Goal: Check status: Check status

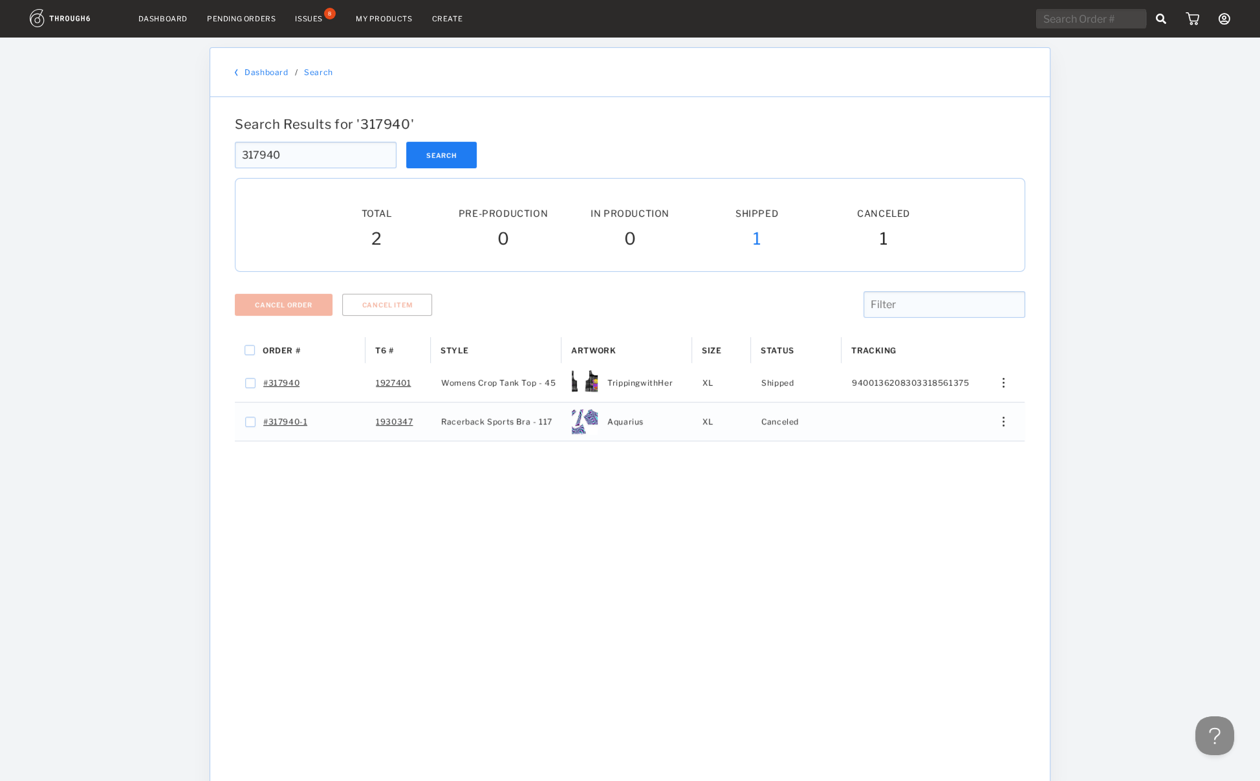
click at [317, 146] on input "317940" at bounding box center [316, 155] width 162 height 27
click at [289, 153] on input "317940" at bounding box center [316, 155] width 162 height 27
click at [289, 149] on input "317940" at bounding box center [316, 155] width 162 height 27
drag, startPoint x: 285, startPoint y: 154, endPoint x: 28, endPoint y: 118, distance: 259.2
click at [235, 161] on input "317940" at bounding box center [316, 155] width 162 height 27
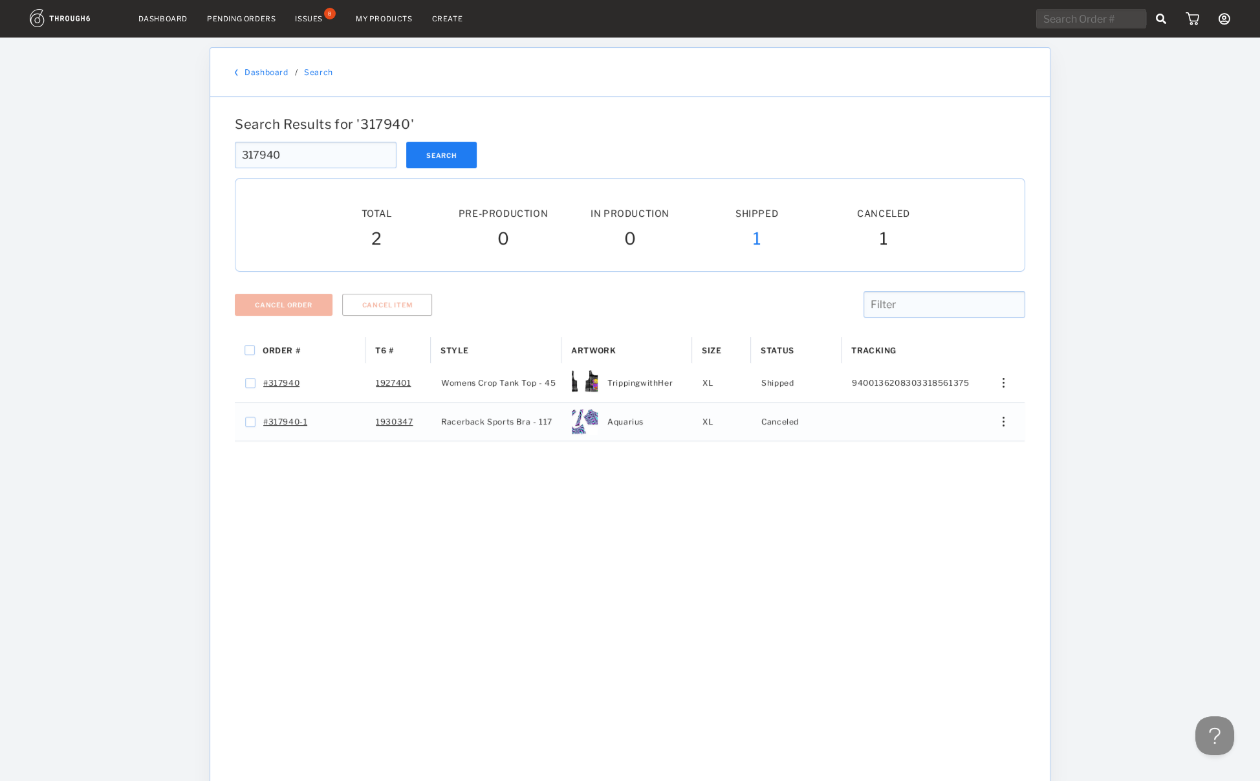
paste input "2092"
type input "320920"
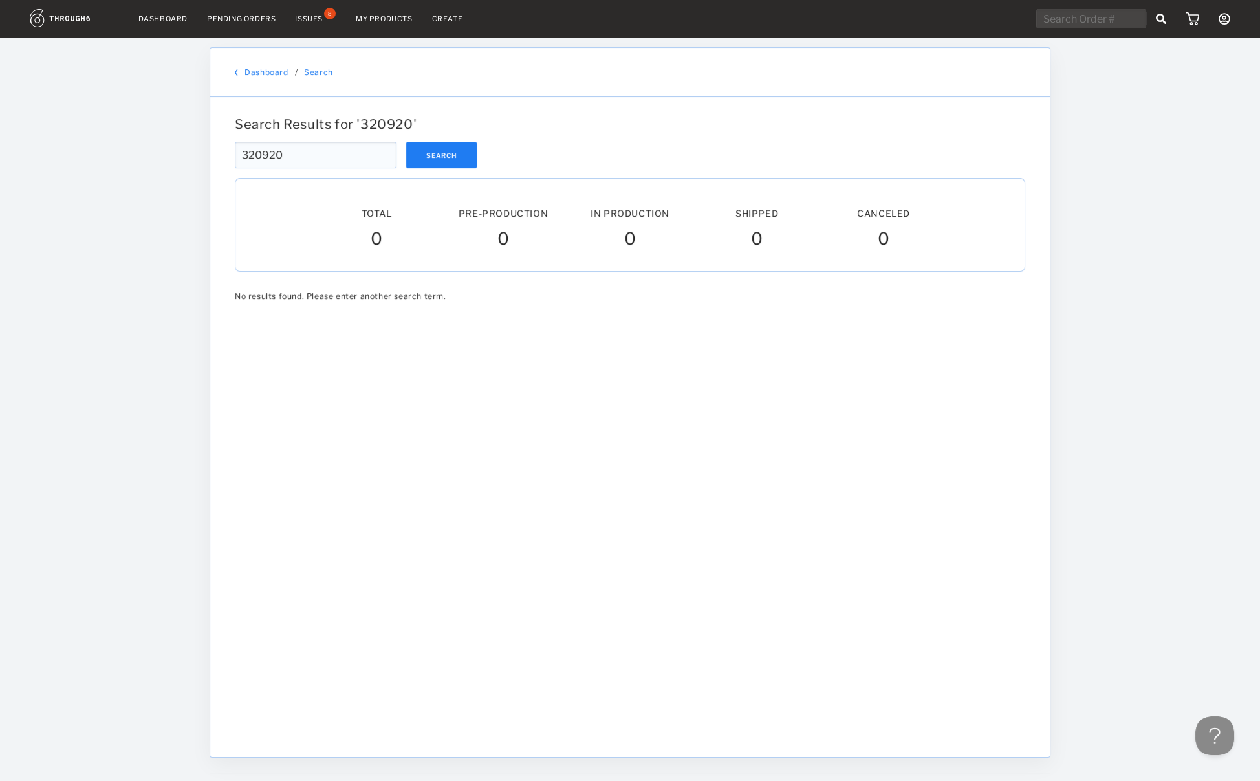
click at [302, 146] on input "320920" at bounding box center [316, 155] width 162 height 27
drag, startPoint x: 913, startPoint y: 547, endPoint x: 896, endPoint y: 472, distance: 77.0
click at [913, 522] on div at bounding box center [630, 519] width 790 height 437
click at [318, 158] on input "320920" at bounding box center [316, 155] width 162 height 27
drag, startPoint x: 138, startPoint y: 155, endPoint x: 109, endPoint y: 155, distance: 29.1
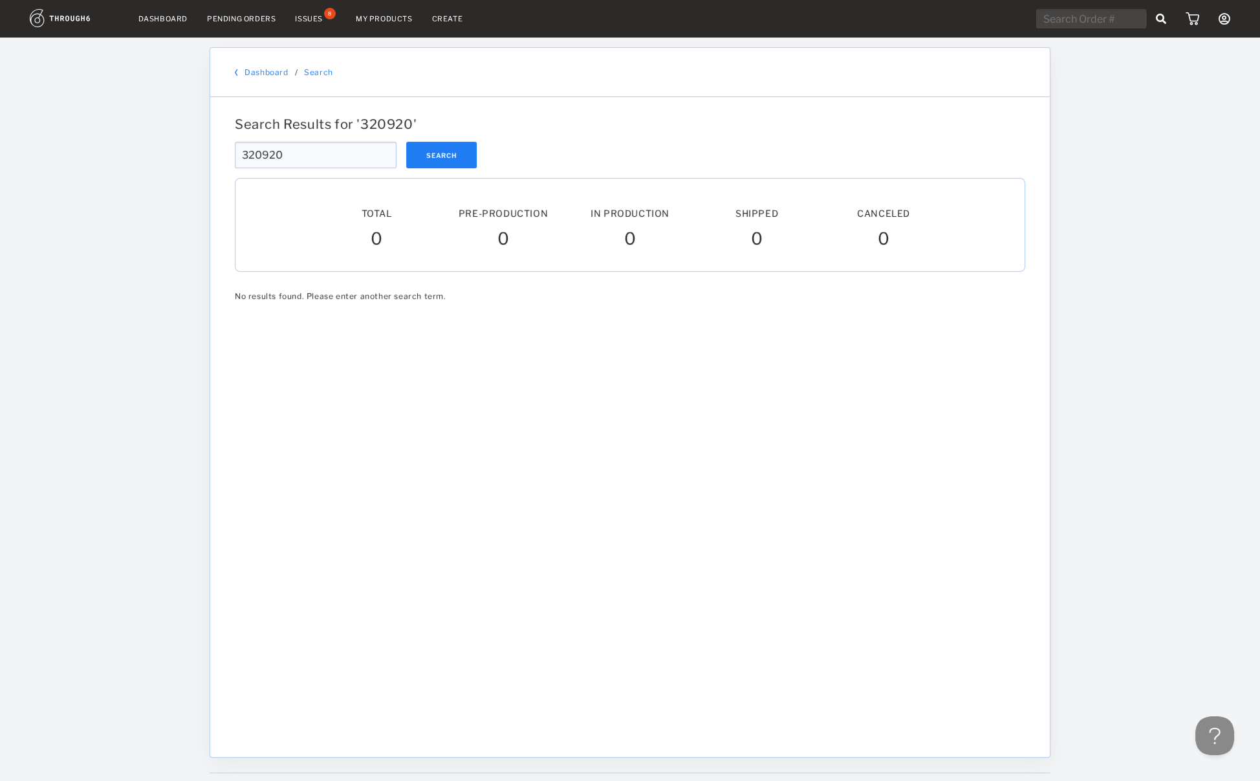
click at [235, 155] on input "320920" at bounding box center [316, 155] width 162 height 27
paste input "165"
type input "320165"
